Goal: Information Seeking & Learning: Find specific fact

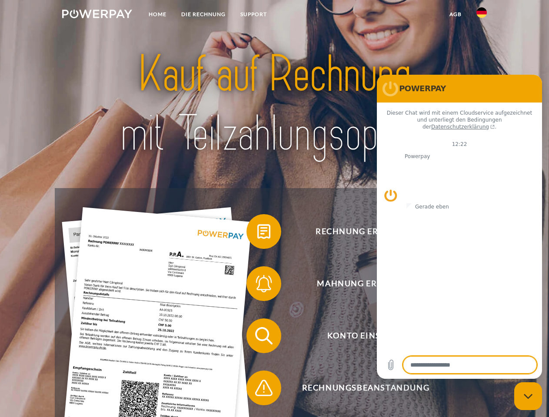
click at [97, 15] on img at bounding box center [97, 14] width 70 height 9
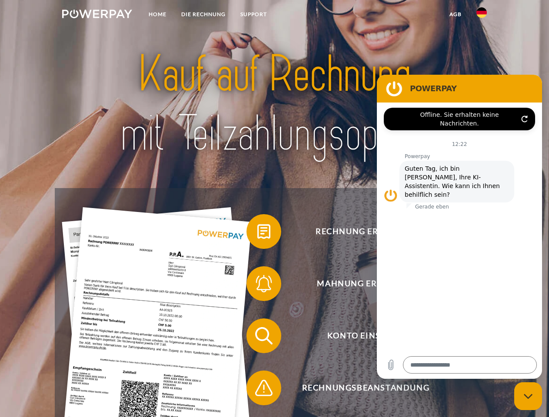
click at [482, 15] on img at bounding box center [482, 12] width 10 height 10
click at [455, 14] on link "agb" at bounding box center [455, 15] width 27 height 16
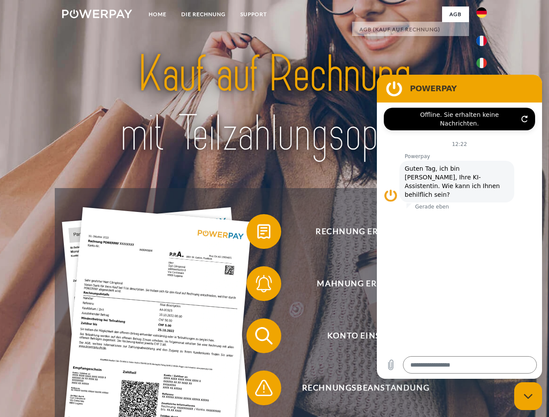
click at [257, 234] on span at bounding box center [250, 231] width 43 height 43
click at [257, 286] on span at bounding box center [250, 283] width 43 height 43
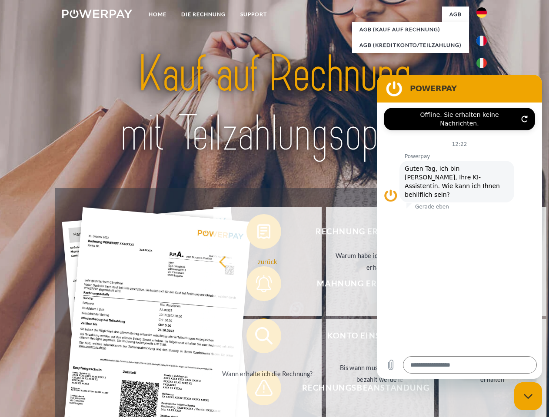
click at [326, 338] on link "Bis wann muss die Rechnung bezahlt werden?" at bounding box center [380, 374] width 108 height 109
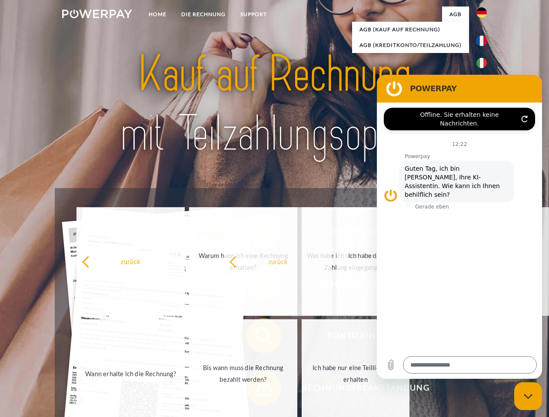
click at [257, 390] on span at bounding box center [250, 388] width 43 height 43
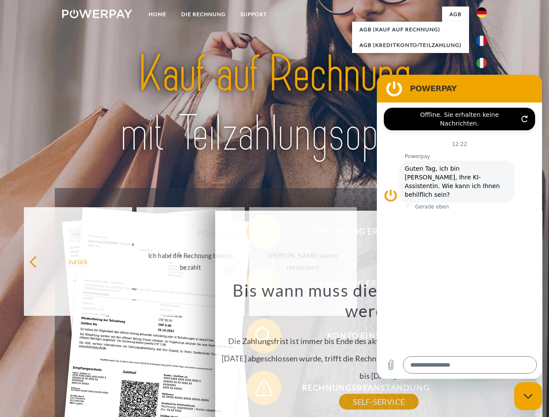
click at [528, 397] on icon "Messaging-Fenster schließen" at bounding box center [528, 397] width 9 height 6
type textarea "*"
